Goal: Task Accomplishment & Management: Manage account settings

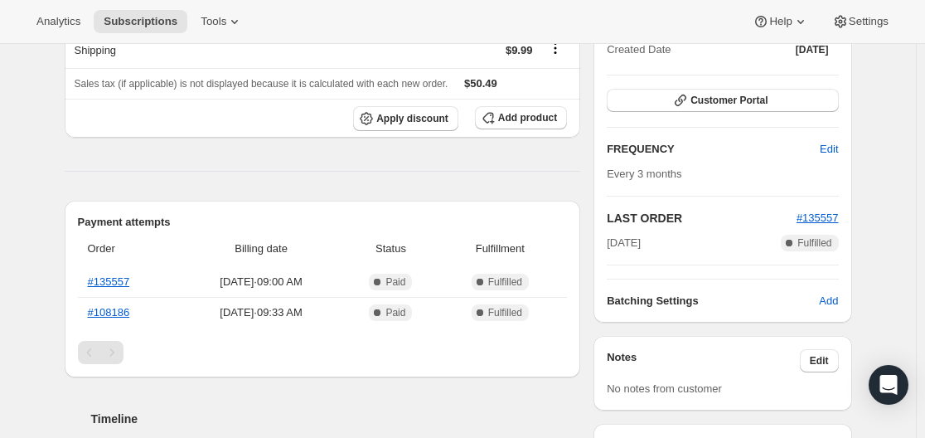
scroll to position [249, 0]
click at [829, 144] on span "Edit" at bounding box center [829, 148] width 18 height 17
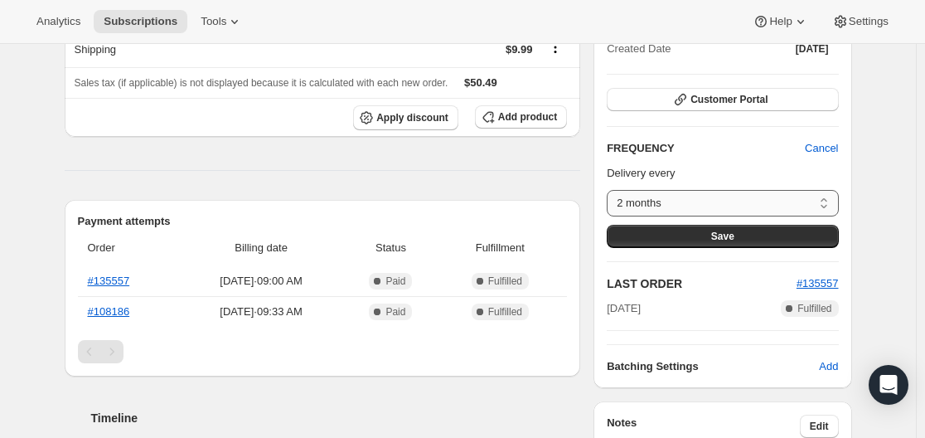
click at [749, 207] on select "2 months 3 months Custom..." at bounding box center [722, 203] width 231 height 27
select select "custom"
click at [611, 190] on select "2 months 3 months Custom..." at bounding box center [722, 203] width 231 height 27
select select "MONTH"
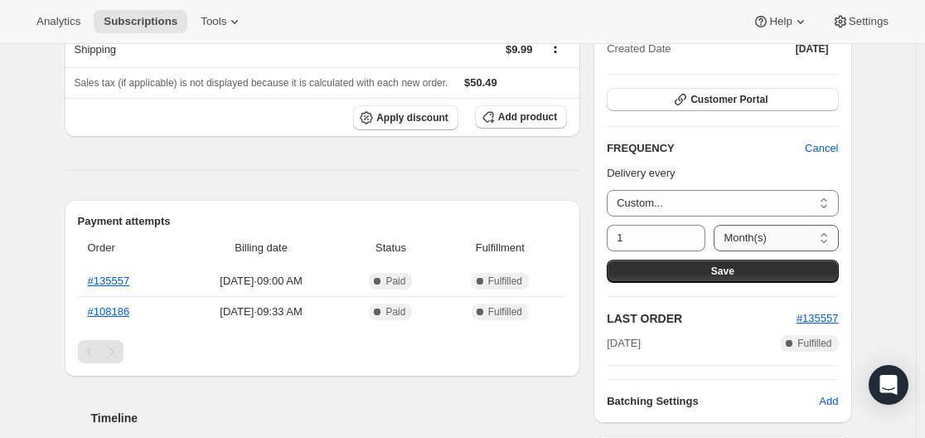
click at [791, 234] on select "Day(s) Week(s) Month(s) Year(s)" at bounding box center [776, 238] width 124 height 27
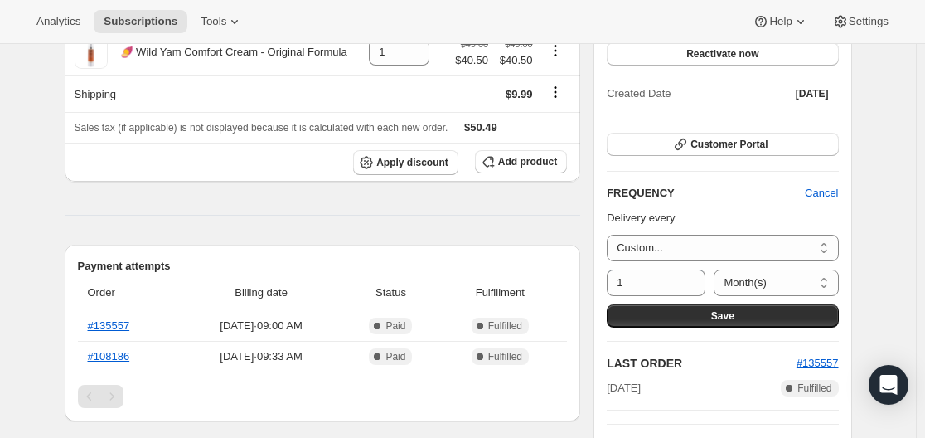
scroll to position [166, 0]
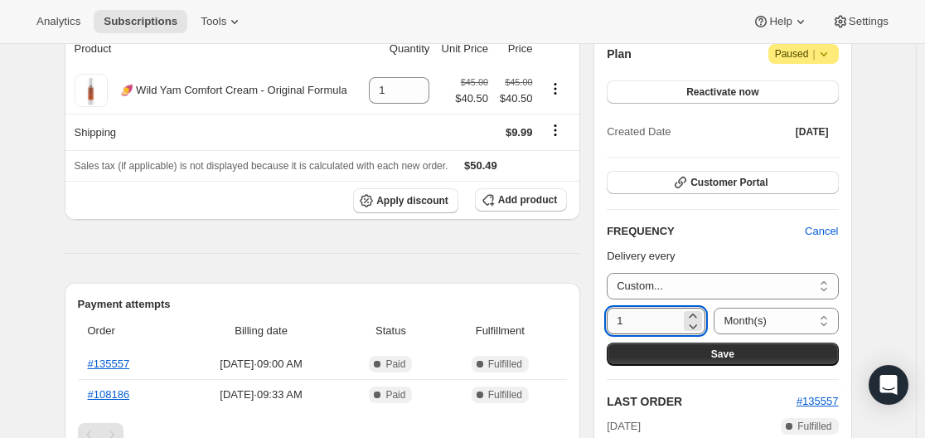
click at [668, 320] on input "1" at bounding box center [644, 321] width 74 height 27
click at [700, 320] on icon at bounding box center [693, 326] width 17 height 17
